Goal: Feedback & Contribution: Leave review/rating

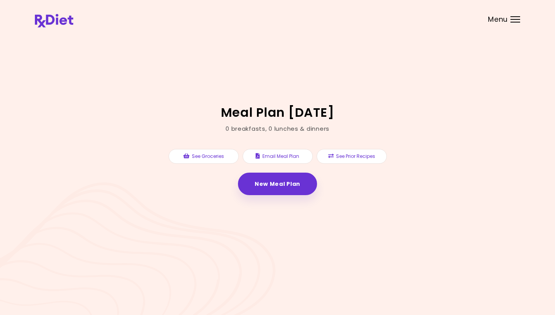
click at [283, 183] on link "New Meal Plan" at bounding box center [277, 183] width 79 height 22
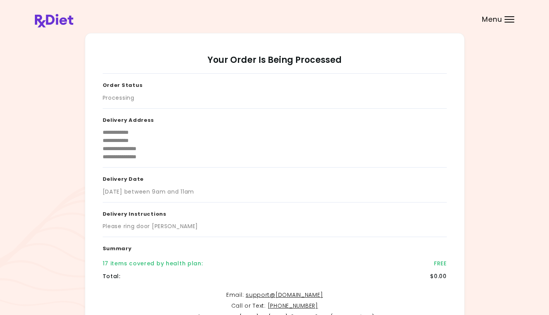
click at [509, 16] on div at bounding box center [510, 16] width 10 height 1
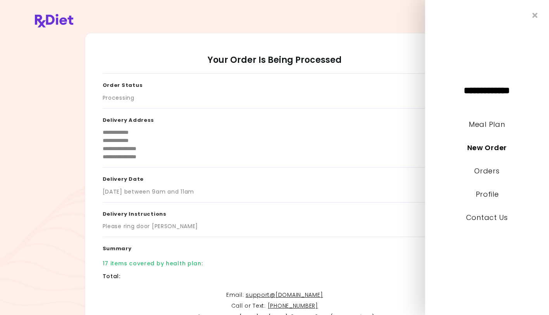
click at [486, 124] on link "Meal Plan" at bounding box center [487, 124] width 36 height 10
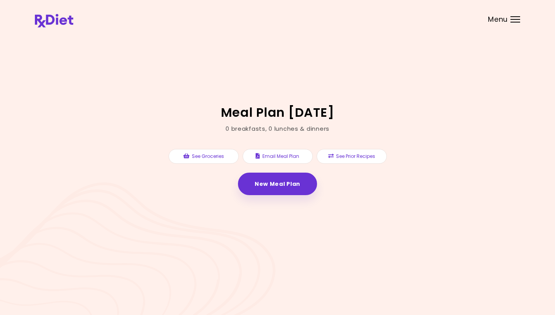
click at [362, 157] on button "See Prior Recipes" at bounding box center [352, 156] width 70 height 15
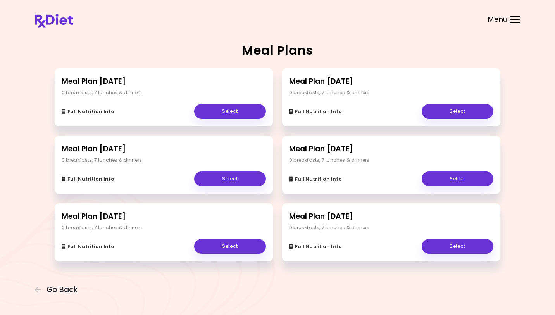
click at [239, 114] on link "Select" at bounding box center [230, 111] width 72 height 15
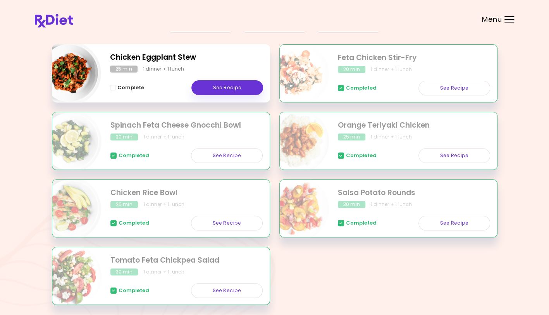
scroll to position [122, 0]
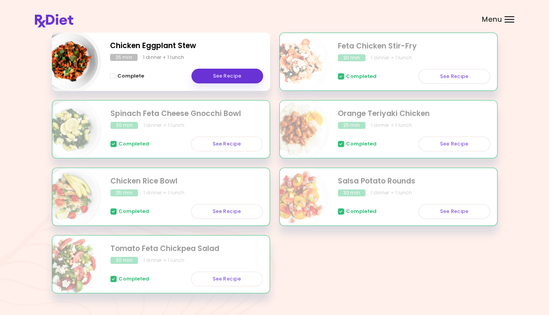
click at [136, 77] on span "Complete" at bounding box center [130, 76] width 27 height 6
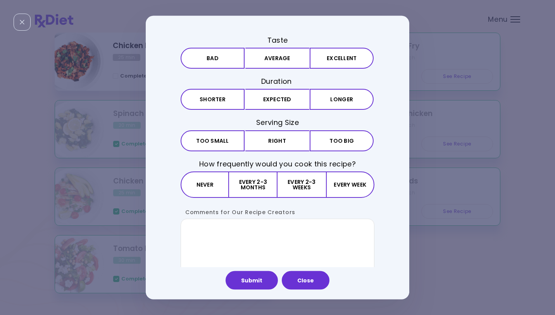
click at [223, 58] on button "Bad" at bounding box center [213, 58] width 64 height 21
click at [269, 109] on button "Expected" at bounding box center [277, 99] width 64 height 21
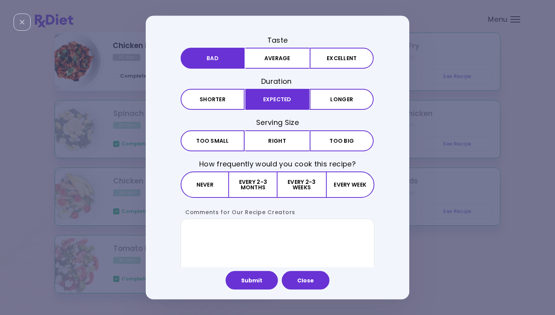
click at [266, 142] on button "Right" at bounding box center [277, 140] width 64 height 21
click at [209, 186] on button "Never" at bounding box center [205, 184] width 48 height 26
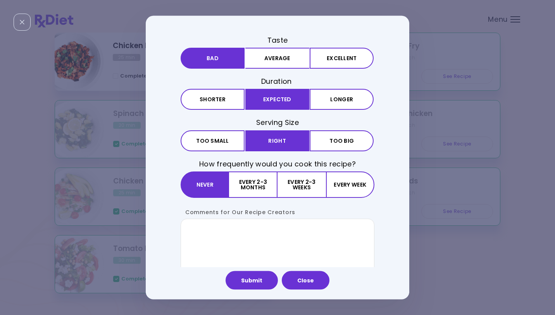
click at [309, 285] on button "Close" at bounding box center [306, 280] width 48 height 19
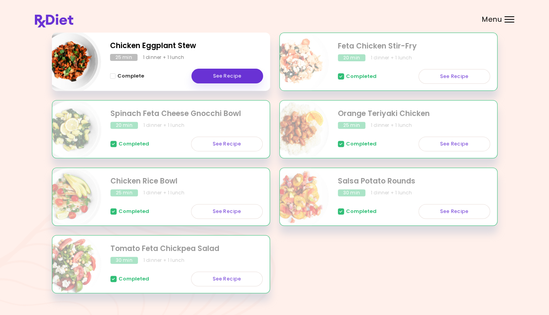
click at [129, 79] on span "Complete" at bounding box center [130, 76] width 27 height 6
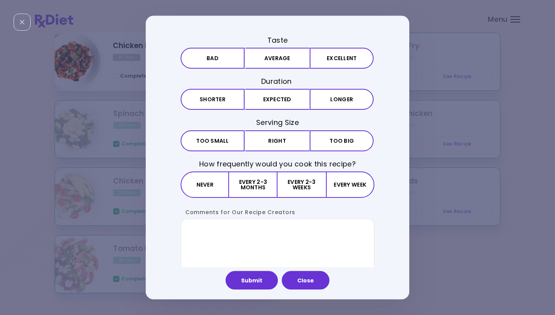
click at [262, 65] on button "Average" at bounding box center [277, 58] width 64 height 21
click at [261, 109] on button "Expected" at bounding box center [277, 99] width 64 height 21
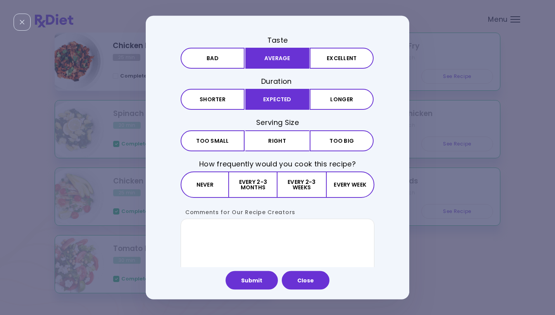
click at [269, 148] on button "Right" at bounding box center [277, 140] width 64 height 21
click at [208, 190] on button "Never" at bounding box center [205, 184] width 48 height 26
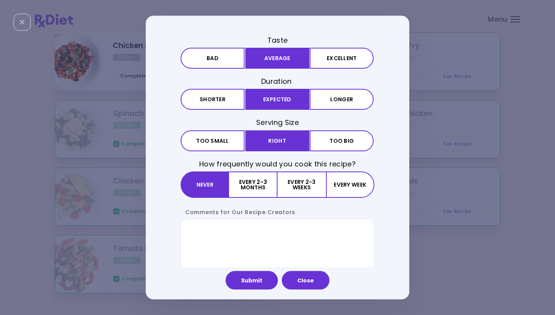
click at [304, 285] on button "Close" at bounding box center [306, 280] width 48 height 19
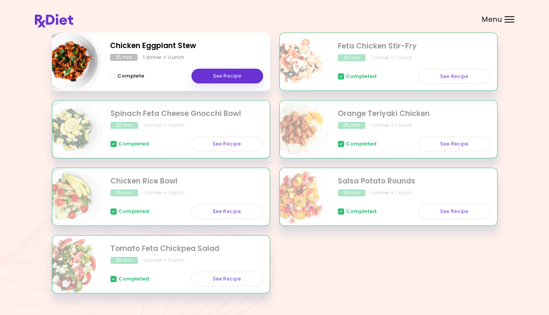
click at [229, 81] on link "See Recipe" at bounding box center [227, 76] width 72 height 15
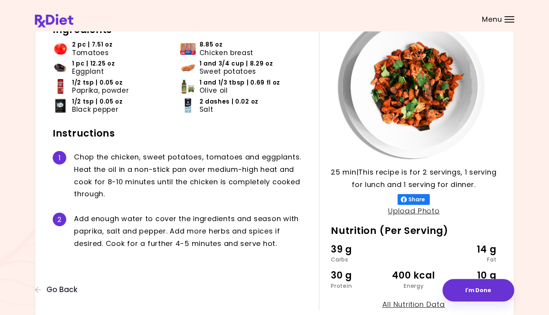
scroll to position [113, 0]
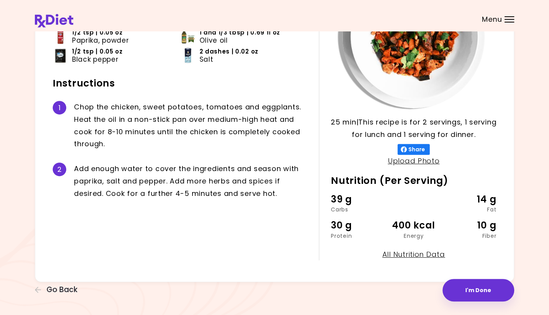
click at [483, 293] on button "I'm Done" at bounding box center [479, 290] width 72 height 22
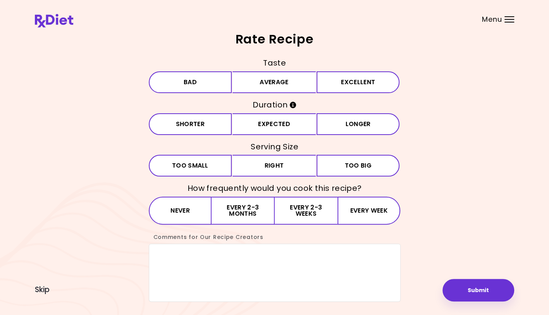
click at [267, 88] on button "Average" at bounding box center [274, 82] width 83 height 22
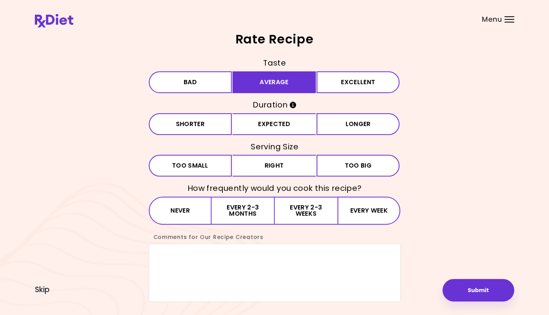
click at [262, 128] on button "Expected" at bounding box center [274, 124] width 83 height 22
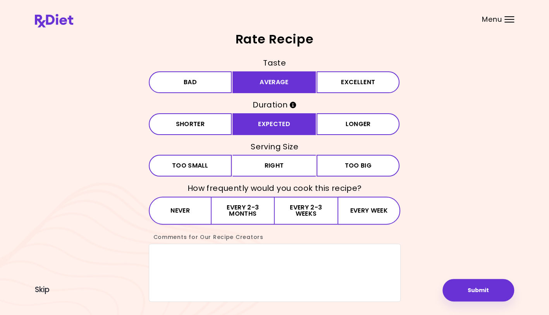
click at [270, 174] on button "Right" at bounding box center [274, 166] width 83 height 22
click at [184, 217] on button "Never" at bounding box center [180, 210] width 63 height 28
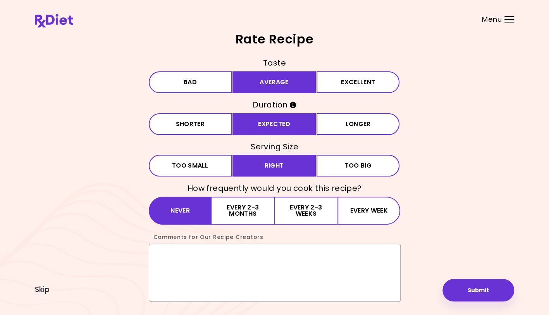
click at [177, 261] on textarea "Comments for Our Recipe Creators" at bounding box center [275, 272] width 252 height 58
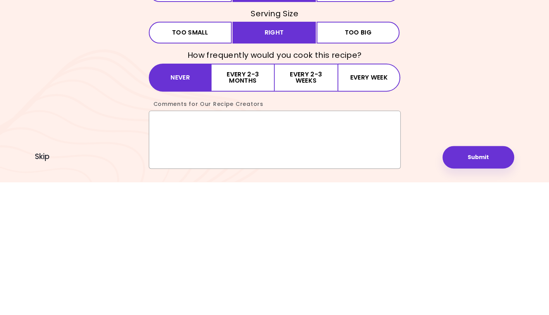
scroll to position [19, 0]
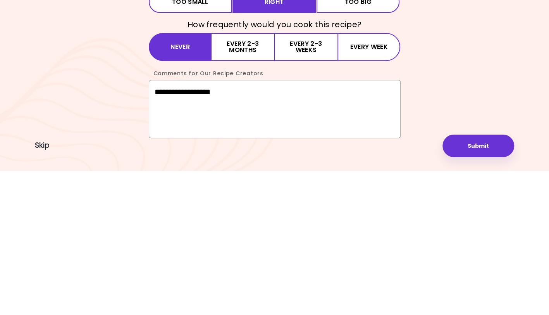
type textarea "**********"
click at [487, 295] on button "Submit" at bounding box center [479, 290] width 72 height 22
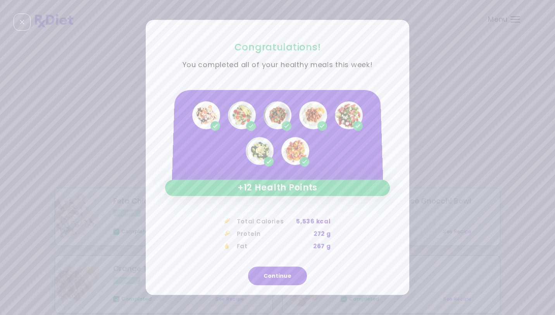
click at [279, 277] on button "Continue" at bounding box center [277, 276] width 59 height 19
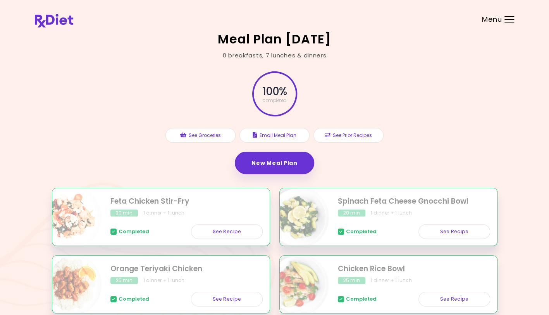
click at [511, 18] on div "Menu" at bounding box center [510, 19] width 10 height 6
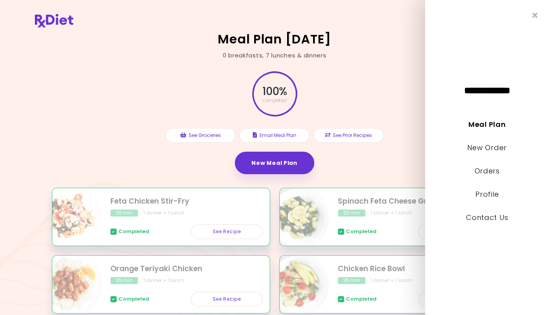
click at [491, 121] on link "Meal Plan" at bounding box center [487, 124] width 37 height 10
